Goal: Task Accomplishment & Management: Manage account settings

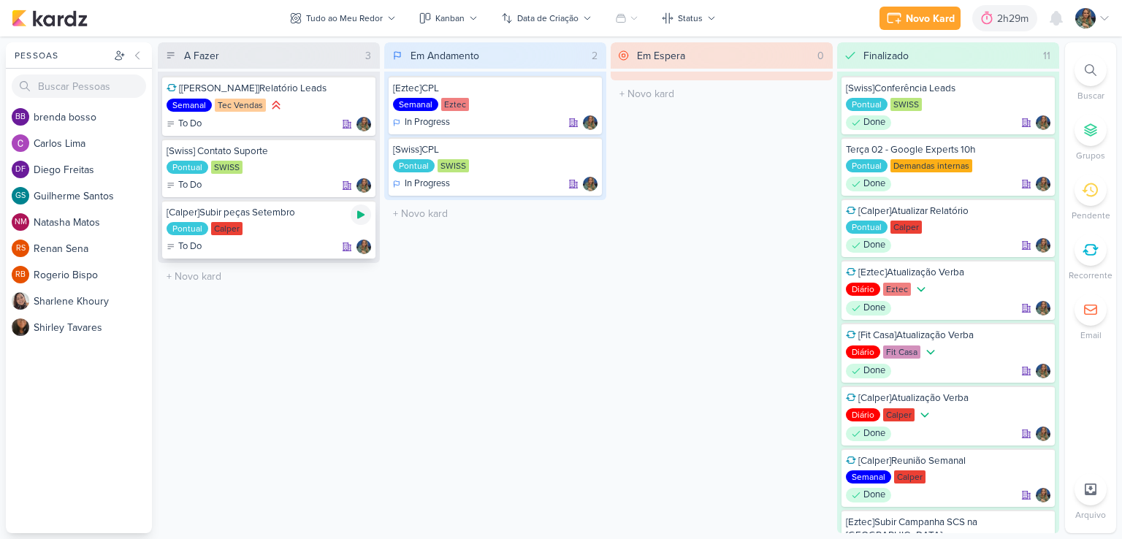
click at [356, 209] on icon at bounding box center [361, 215] width 12 height 12
click at [362, 215] on icon at bounding box center [360, 214] width 7 height 7
click at [1009, 24] on div "2h31m" at bounding box center [1016, 18] width 34 height 15
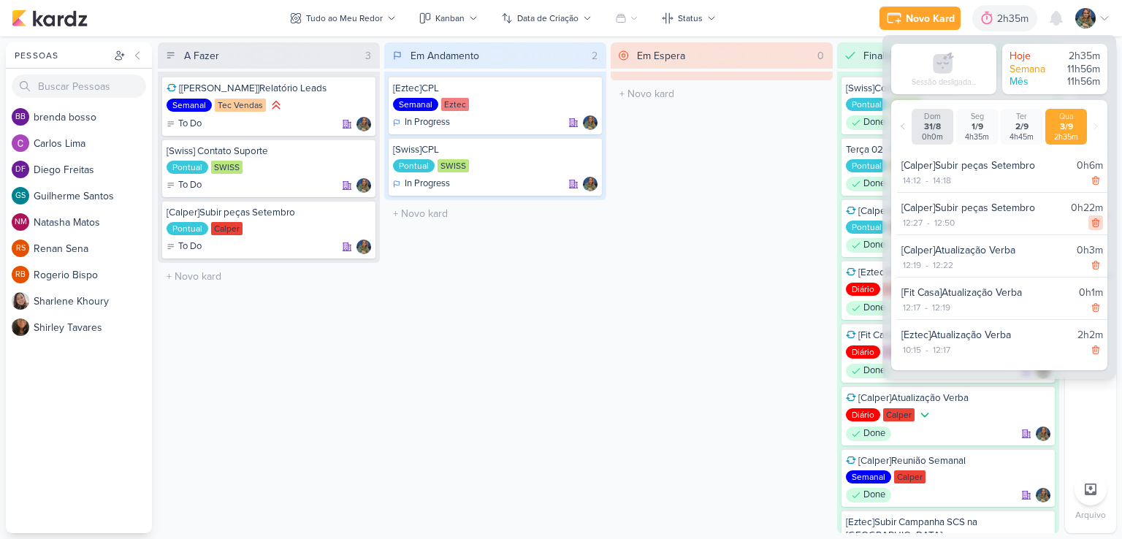
click at [1091, 226] on icon at bounding box center [1095, 223] width 10 height 10
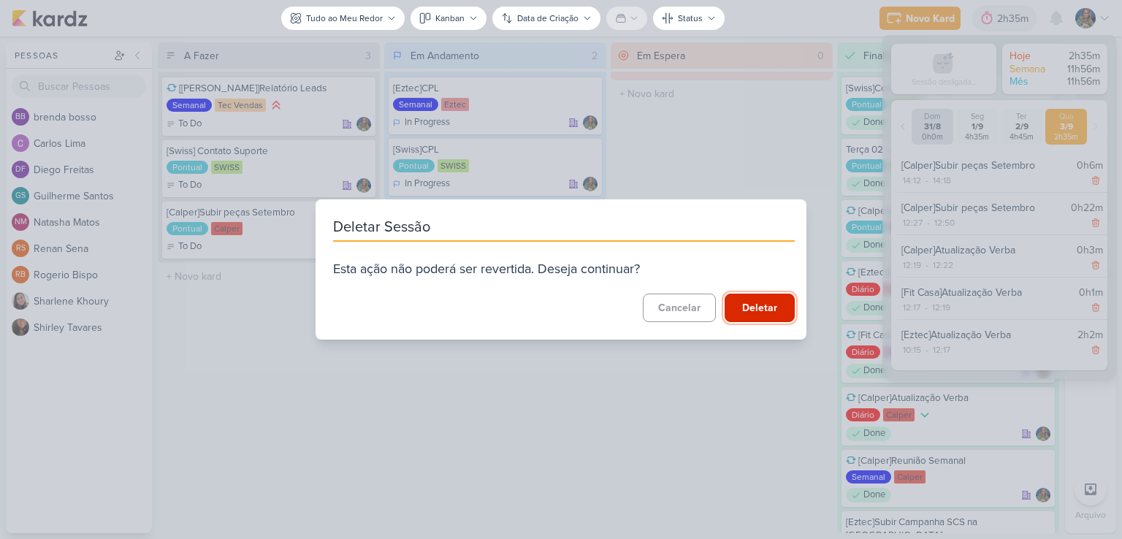
click at [743, 304] on button "Deletar" at bounding box center [760, 308] width 70 height 28
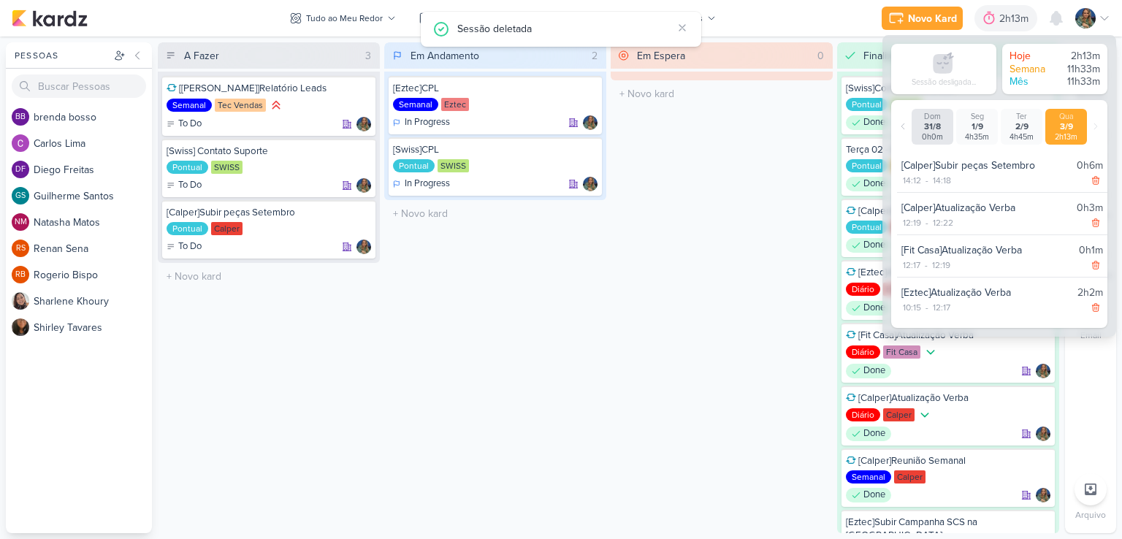
click at [707, 226] on div "Em Espera 0 O título do kard deve ter menos que 100 caracteres" at bounding box center [722, 287] width 222 height 491
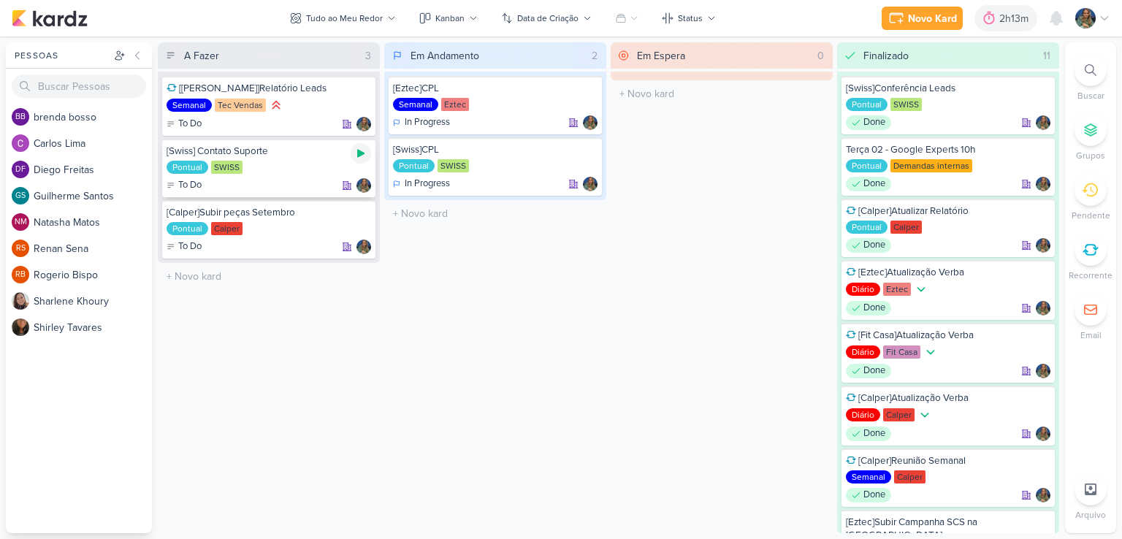
click at [366, 158] on icon at bounding box center [361, 154] width 12 height 12
drag, startPoint x: 474, startPoint y: 317, endPoint x: 360, endPoint y: 148, distance: 204.2
click at [474, 317] on div "Em Andamento 2 [Eztec]CPL Semanal Eztec In Progress" at bounding box center [495, 287] width 222 height 491
click at [360, 148] on img at bounding box center [361, 153] width 20 height 20
click at [362, 150] on div at bounding box center [560, 269] width 935 height 356
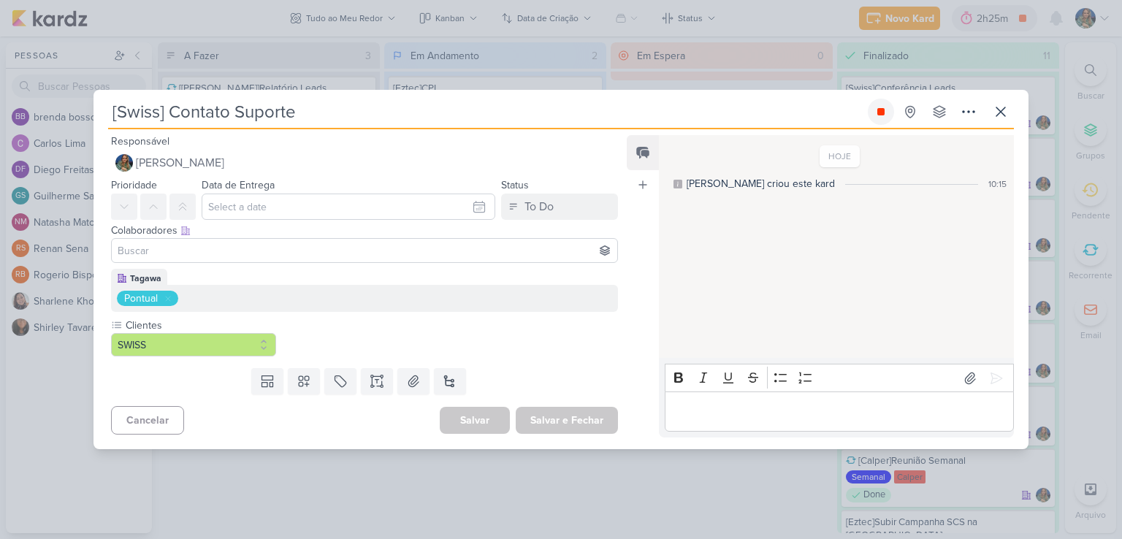
click at [882, 115] on icon at bounding box center [880, 111] width 7 height 7
click at [1004, 108] on icon at bounding box center [1000, 111] width 9 height 9
